Goal: Find specific page/section: Find specific page/section

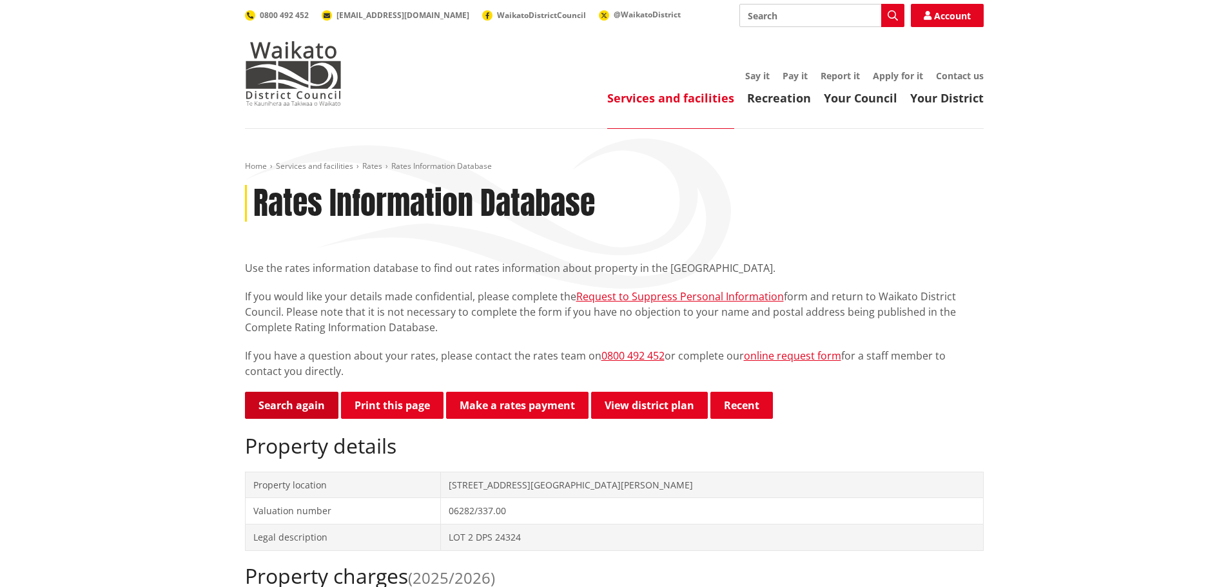
click at [263, 398] on link "Search again" at bounding box center [291, 405] width 93 height 27
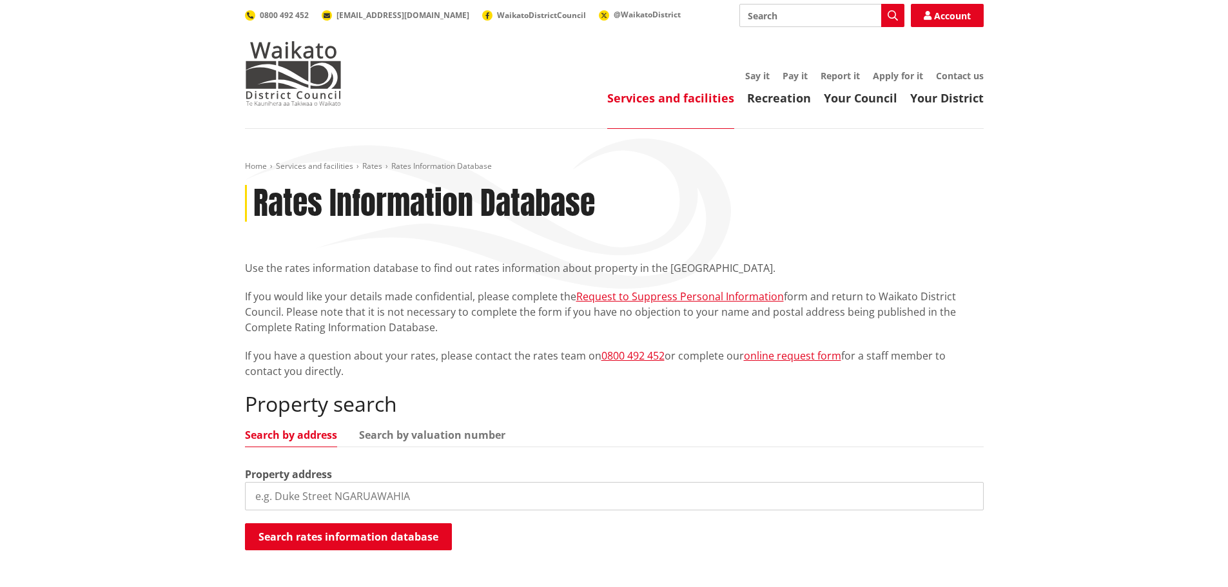
click at [344, 493] on input "search" at bounding box center [614, 496] width 739 height 28
type input "374 marshmeadow"
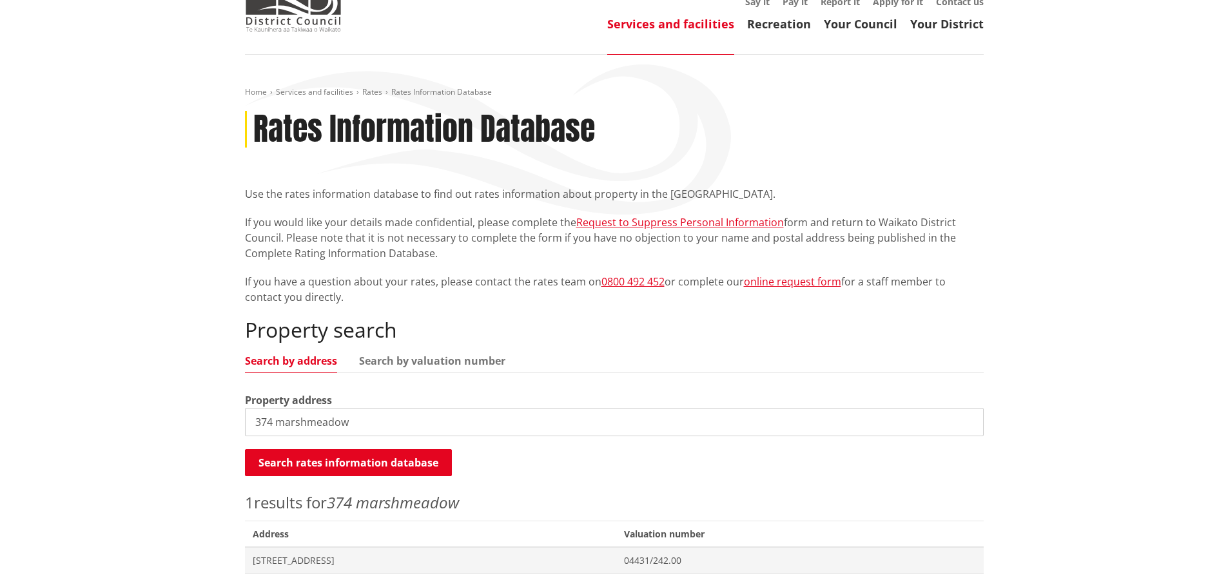
scroll to position [258, 0]
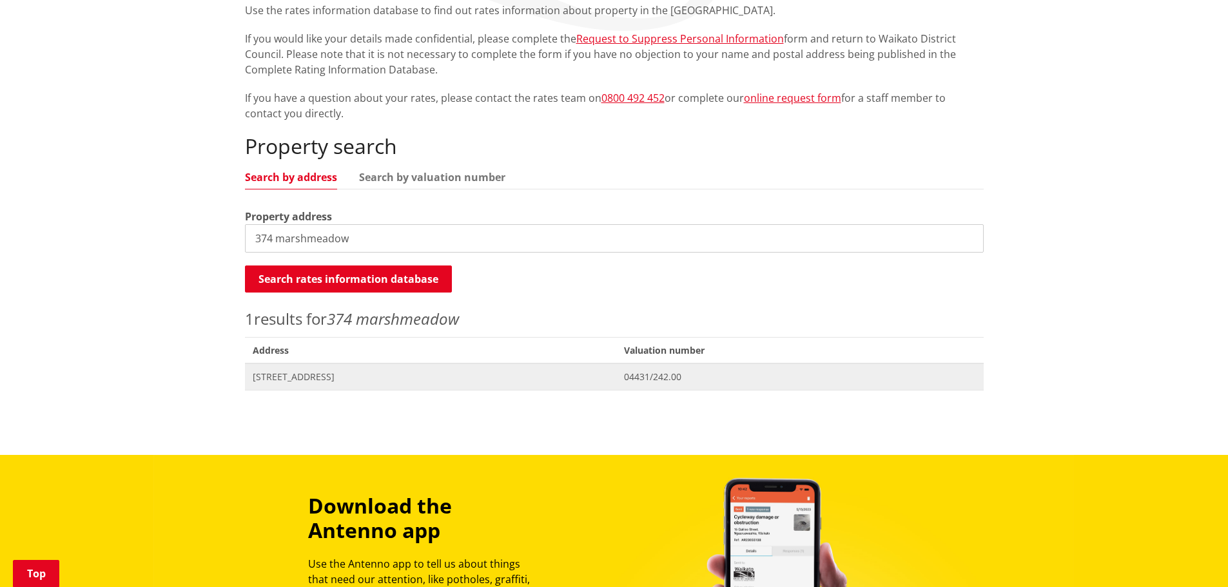
click at [328, 378] on span "374 Marshmeadow Road NEWSTEAD" at bounding box center [431, 377] width 356 height 13
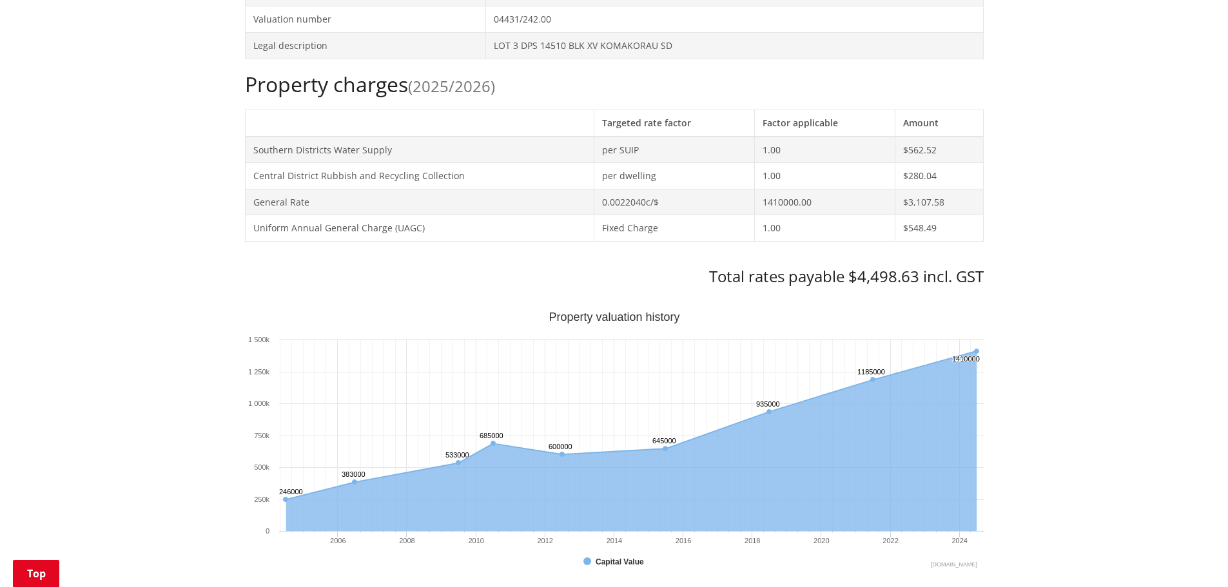
scroll to position [645, 0]
